Goal: Ask a question

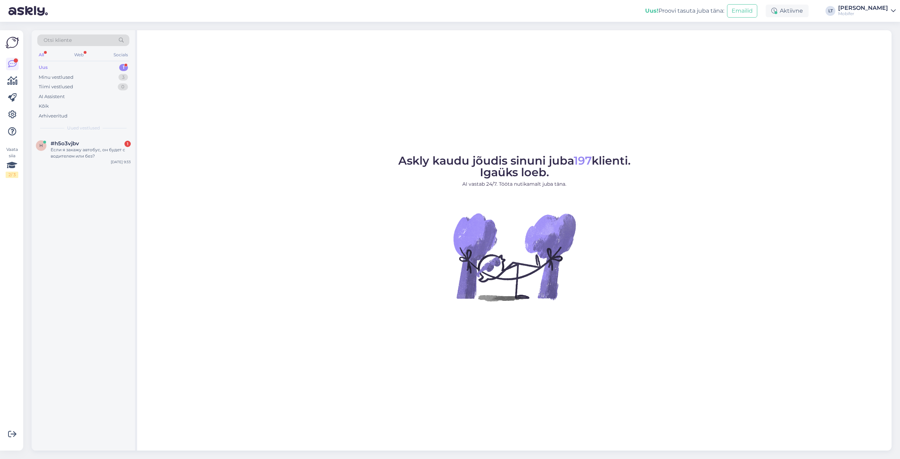
click at [46, 69] on div "Uus" at bounding box center [43, 67] width 9 height 7
click at [43, 67] on div "Uus" at bounding box center [43, 67] width 9 height 7
click at [73, 153] on div "Если я закажу автобус, он будет с водителем или без?" at bounding box center [91, 153] width 80 height 13
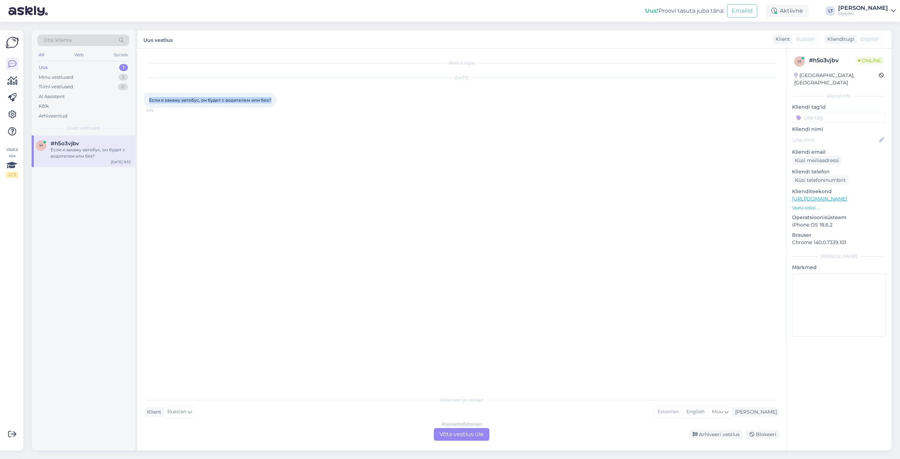
drag, startPoint x: 149, startPoint y: 100, endPoint x: 271, endPoint y: 100, distance: 121.7
click at [271, 100] on div "Если я закажу автобус, он будет с водителем или без? 9:33" at bounding box center [210, 100] width 132 height 15
copy span "Если я закажу автобус, он будет с водителем или без?"
click at [449, 434] on div "Russian to Estonian Võta vestlus üle" at bounding box center [462, 434] width 56 height 13
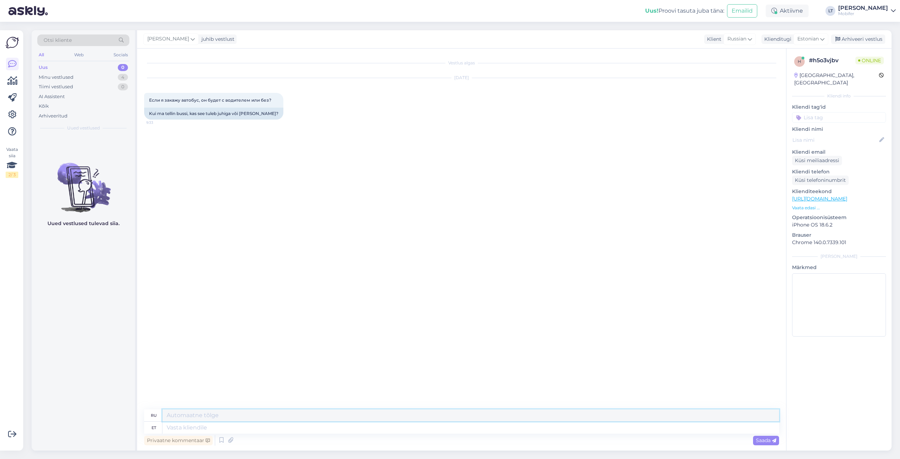
click at [197, 417] on textarea at bounding box center [470, 415] width 617 height 12
click at [207, 428] on textarea at bounding box center [470, 428] width 617 height 12
type textarea "Tere!"
type textarea "Привет!"
type textarea "Tere! [PERSON_NAME] t"
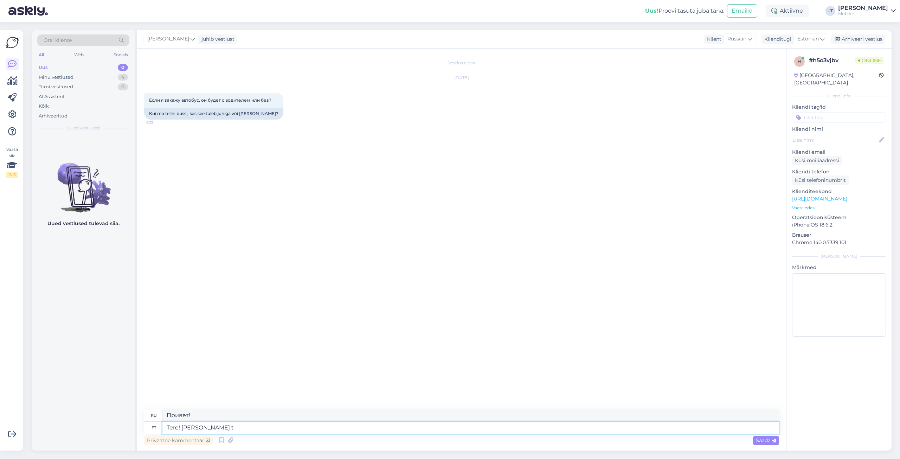
type textarea "Привет! Автобус"
type textarea "Tere! [PERSON_NAME] tuleb k"
type textarea "Здравствуйте! Автобус приближается."
type textarea "Tere! [PERSON_NAME] tuleb [PERSON_NAME] j"
type textarea "Привет! Автобус приближается."
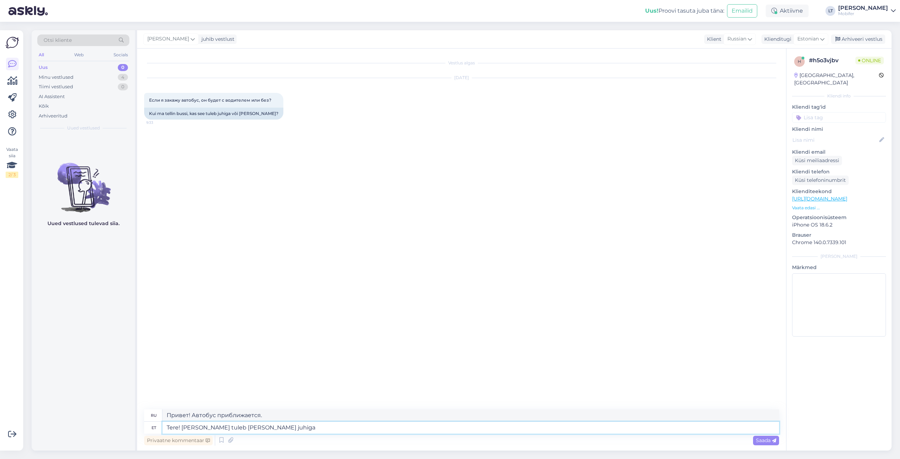
type textarea "Tere! [PERSON_NAME] tuleb [PERSON_NAME] juhiga."
type textarea "Здравствуйте! [PERSON_NAME] прибывает с водителем."
type textarea "Tere! [PERSON_NAME] tuleb [PERSON_NAME] juhiga."
click at [760, 443] on span "Saada" at bounding box center [766, 440] width 20 height 6
